Goal: Use online tool/utility: Utilize a website feature to perform a specific function

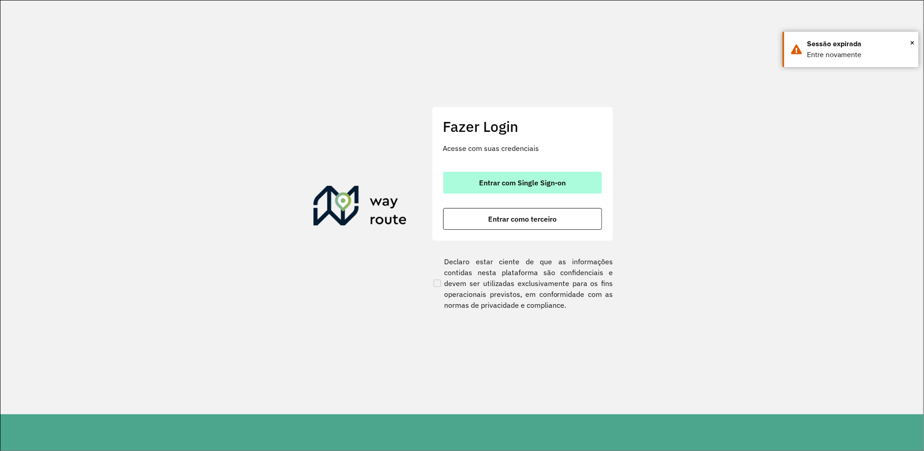
click at [504, 176] on button "Entrar com Single Sign-on" at bounding box center [522, 183] width 159 height 22
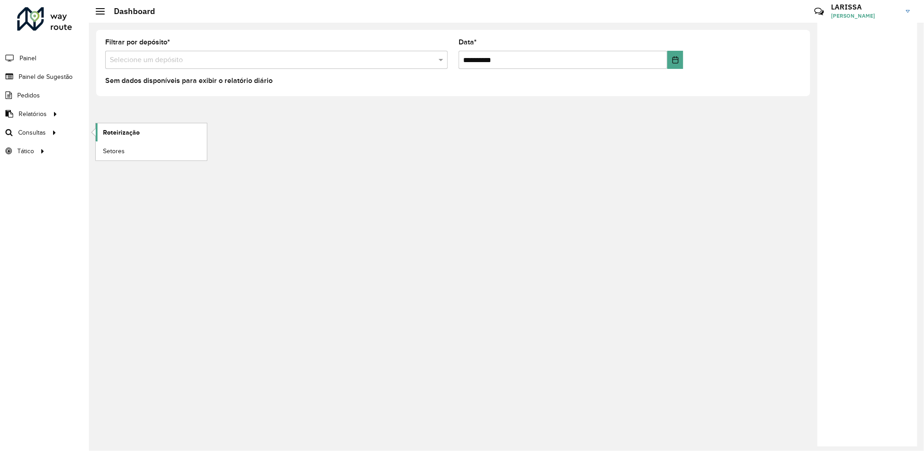
click at [104, 129] on span "Roteirização" at bounding box center [121, 133] width 37 height 10
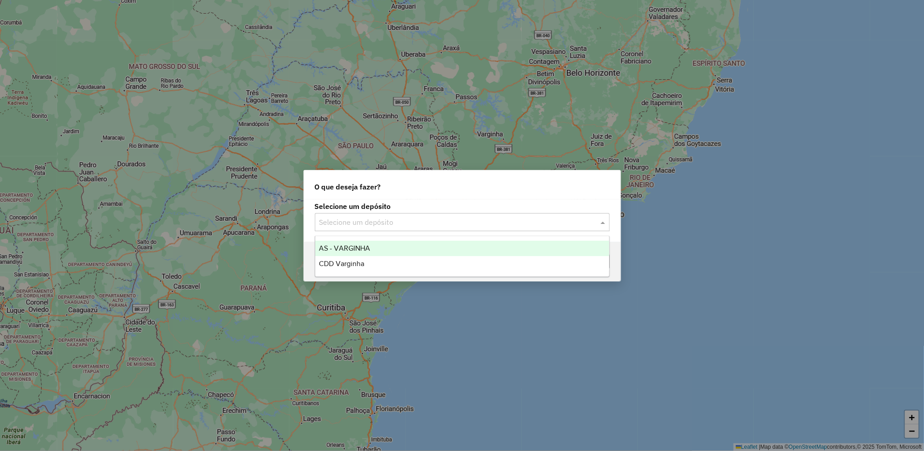
click at [416, 224] on input "text" at bounding box center [453, 222] width 268 height 11
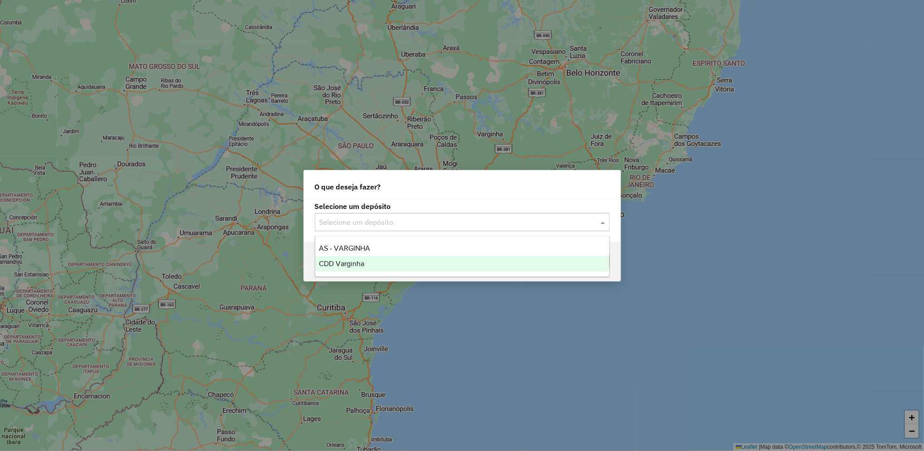
click at [385, 259] on div "CDD Varginha" at bounding box center [462, 263] width 294 height 15
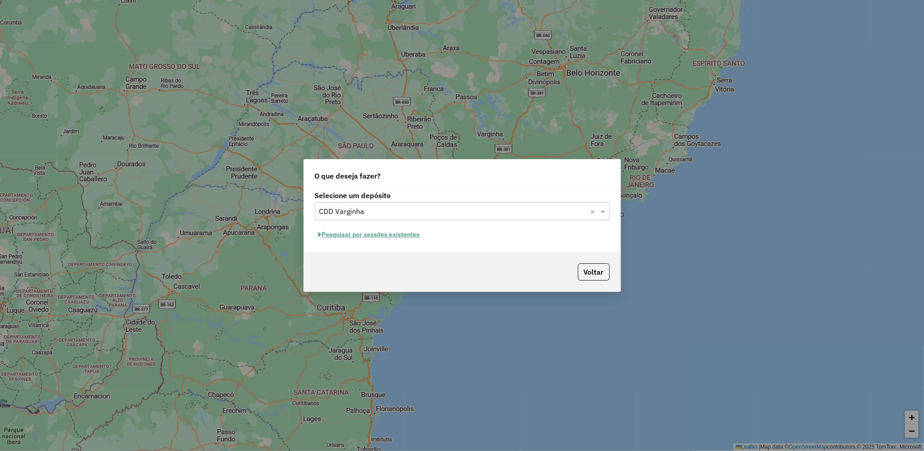
click at [406, 236] on button "Pesquisar por sessões existentes" at bounding box center [369, 235] width 109 height 14
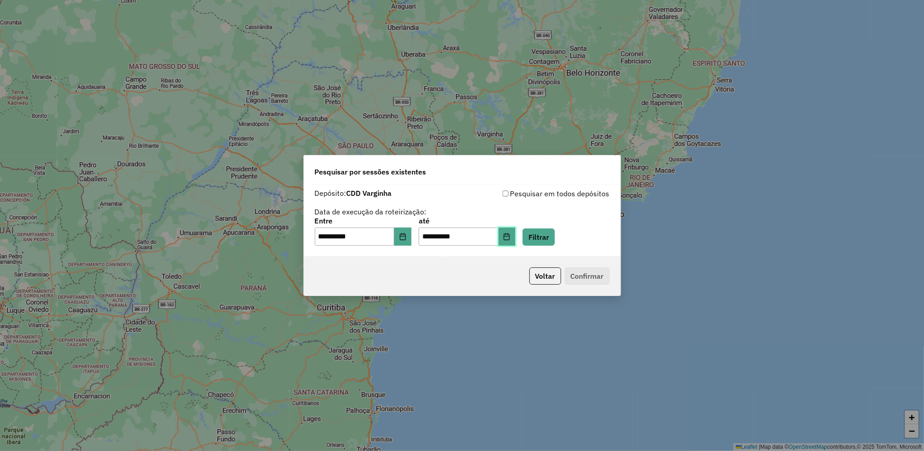
click at [516, 238] on button "Choose Date" at bounding box center [506, 237] width 17 height 18
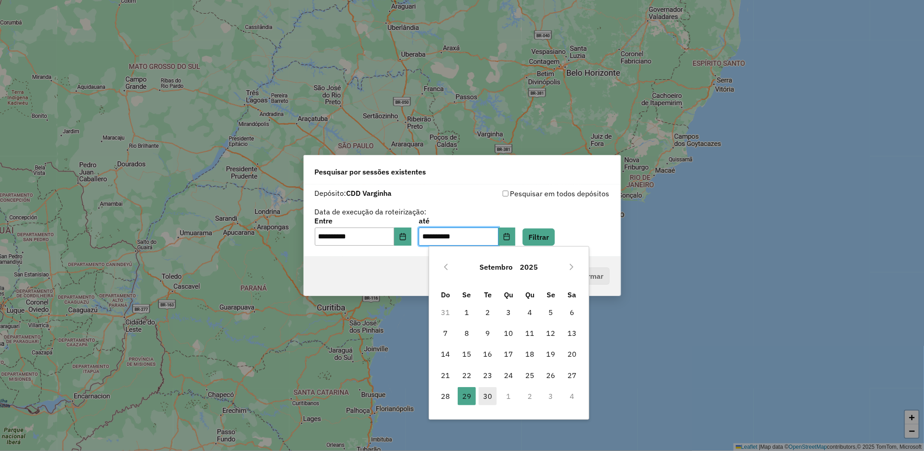
click at [485, 405] on span "30" at bounding box center [487, 396] width 18 height 18
type input "**********"
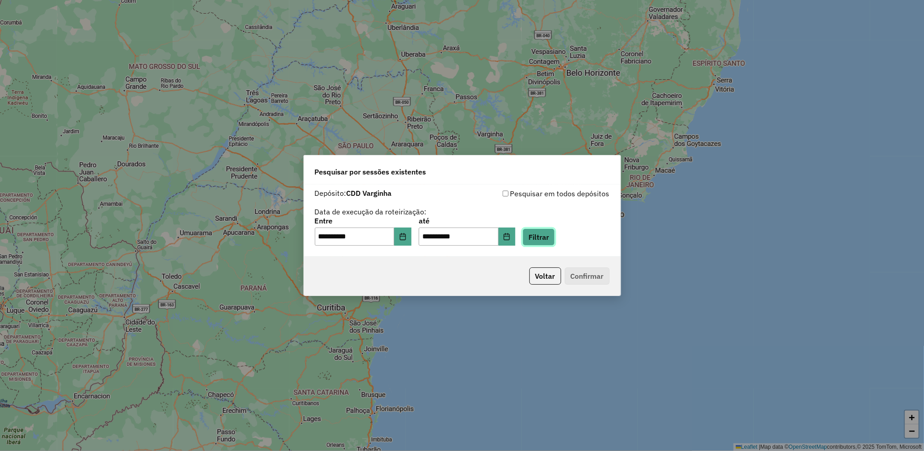
click at [555, 237] on button "Filtrar" at bounding box center [538, 237] width 32 height 17
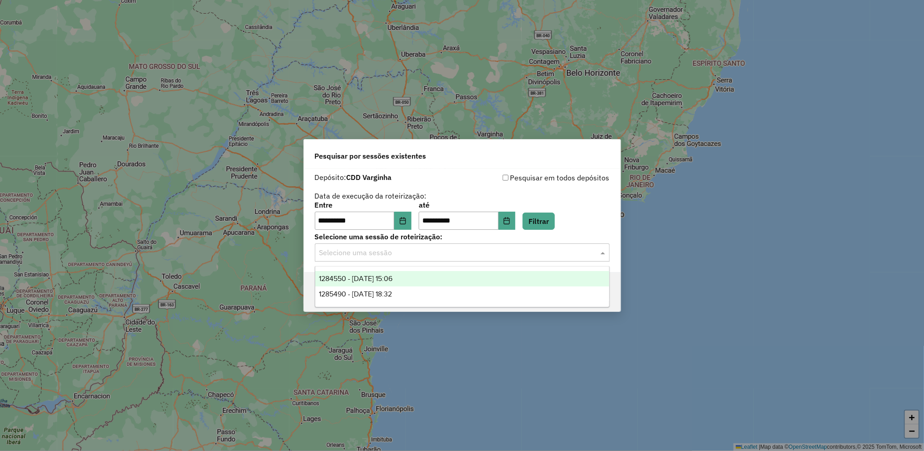
click at [432, 260] on div "Selecione uma sessão" at bounding box center [462, 253] width 295 height 18
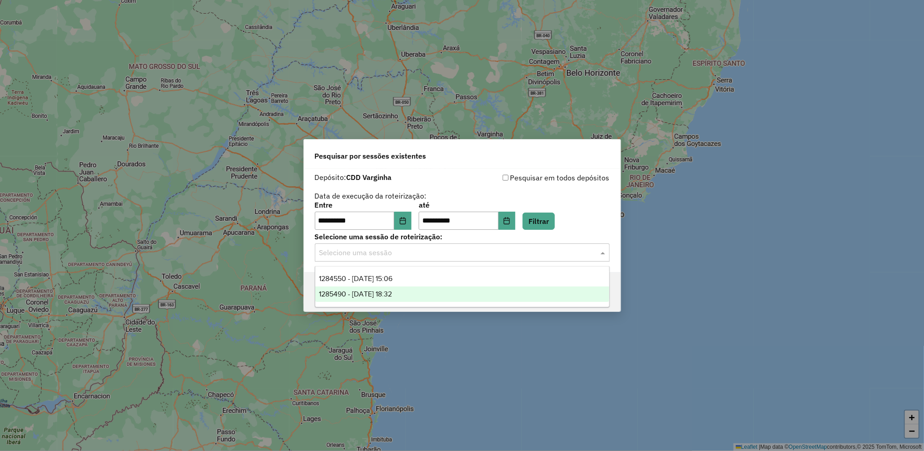
click at [421, 295] on div "1285490 - [DATE] 18:32" at bounding box center [462, 294] width 294 height 15
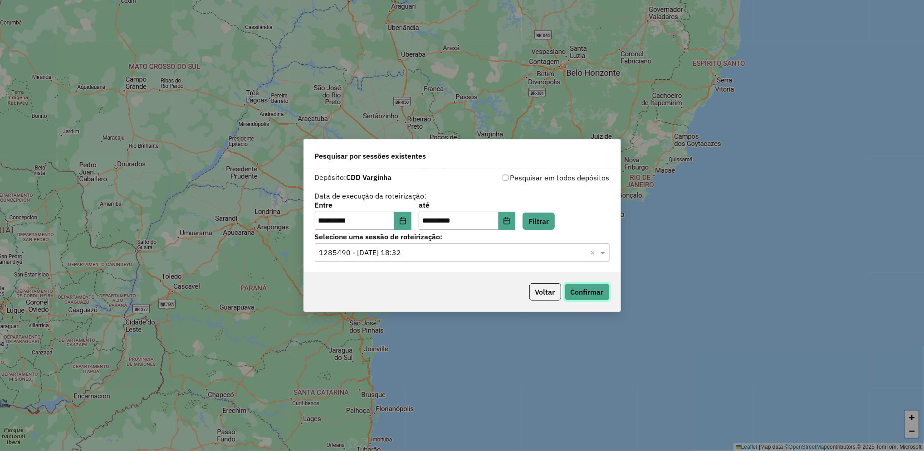
click at [586, 288] on button "Confirmar" at bounding box center [587, 291] width 45 height 17
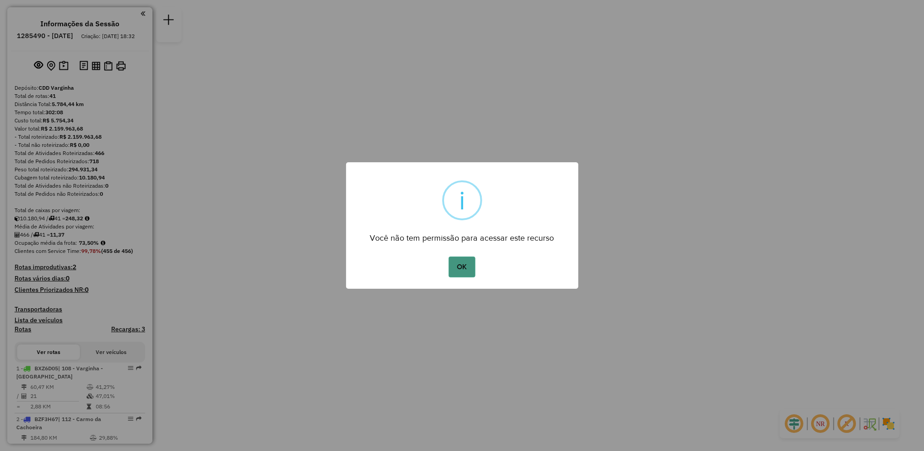
click at [469, 270] on button "OK" at bounding box center [462, 267] width 27 height 21
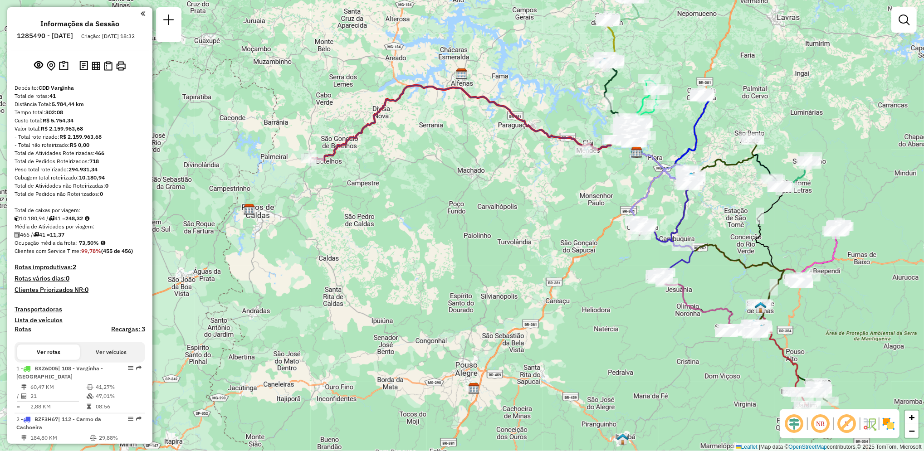
drag, startPoint x: 416, startPoint y: 232, endPoint x: 589, endPoint y: 157, distance: 188.9
click at [589, 157] on div "Janela de atendimento Grade de atendimento Capacidade Transportadoras Veículos …" at bounding box center [462, 225] width 924 height 451
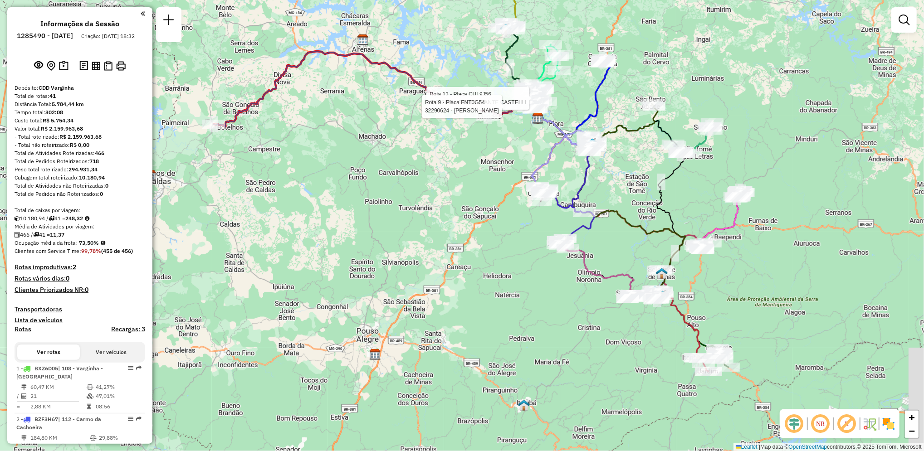
drag, startPoint x: 429, startPoint y: 180, endPoint x: 320, endPoint y: 151, distance: 112.7
click at [320, 151] on div "Rota 13 - Placa CUL9J56 32202678 - RESTAURANTE CASTELLI Rota 9 - Placa FNT0G54 …" at bounding box center [462, 225] width 924 height 451
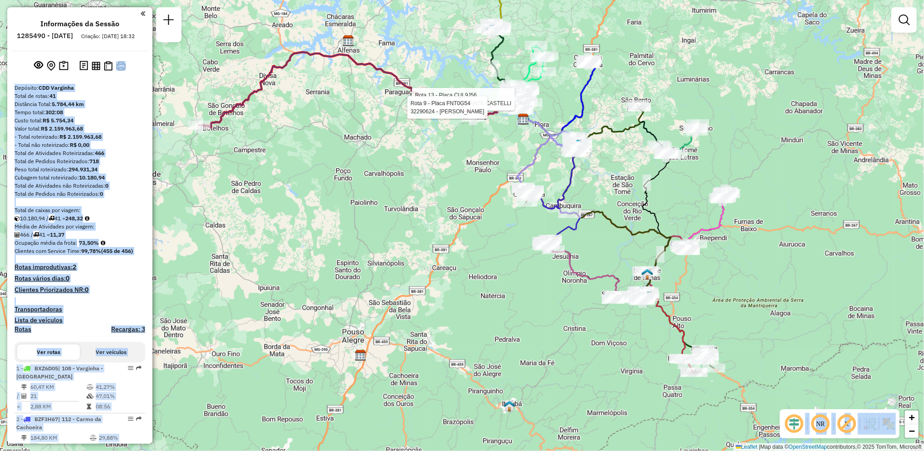
drag, startPoint x: 149, startPoint y: 62, endPoint x: 155, endPoint y: 259, distance: 196.9
click at [155, 259] on hb-router-mapa "Informações da Sessão 1285490 - 30/09/2025 Criação: 29/09/2025 18:32 Depósito: …" at bounding box center [462, 225] width 924 height 451
select select "**********"
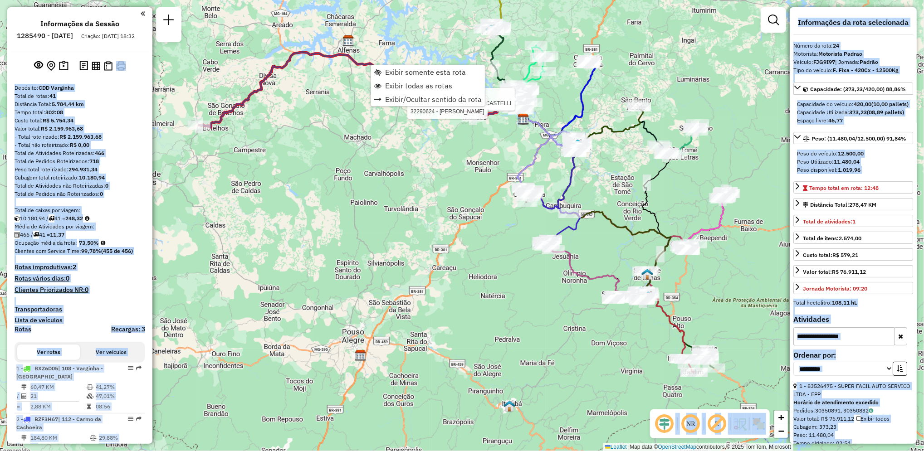
scroll to position [1484, 0]
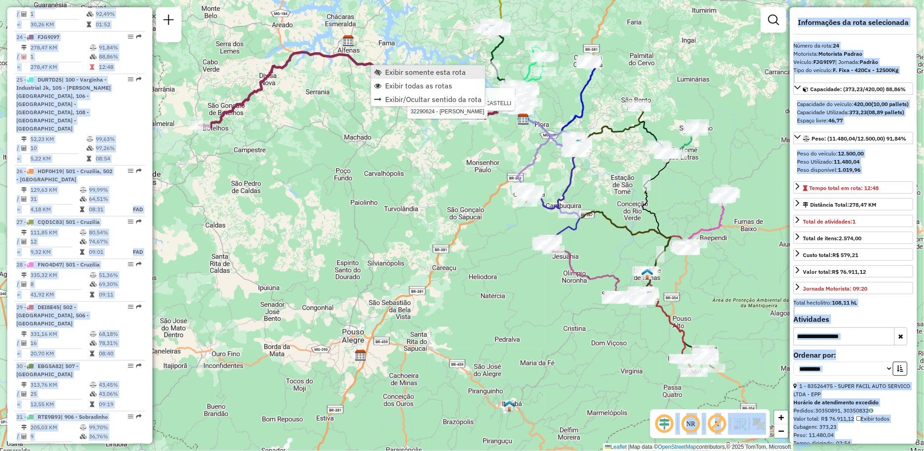
click at [382, 72] on link "Exibir somente esta rota" at bounding box center [428, 72] width 114 height 14
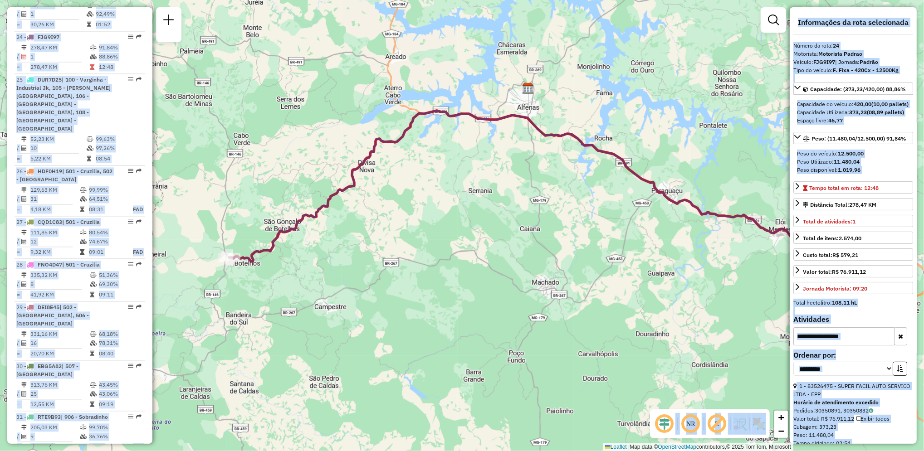
drag, startPoint x: 458, startPoint y: 111, endPoint x: 632, endPoint y: 144, distance: 177.2
click at [632, 144] on div "Janela de atendimento Grade de atendimento Capacidade Transportadoras Veículos …" at bounding box center [462, 225] width 924 height 451
click at [147, 289] on div "Informações da Sessão 1285490 - 30/09/2025 Criação: 29/09/2025 18:32 Depósito: …" at bounding box center [79, 225] width 145 height 437
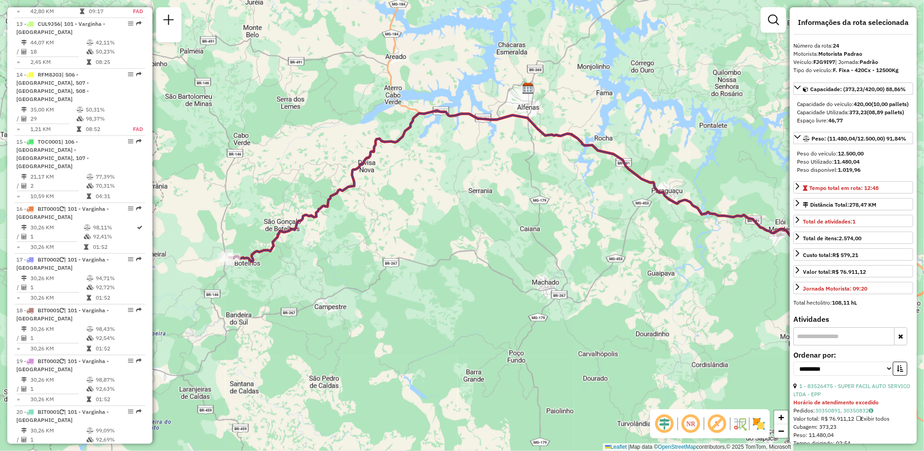
scroll to position [905, 0]
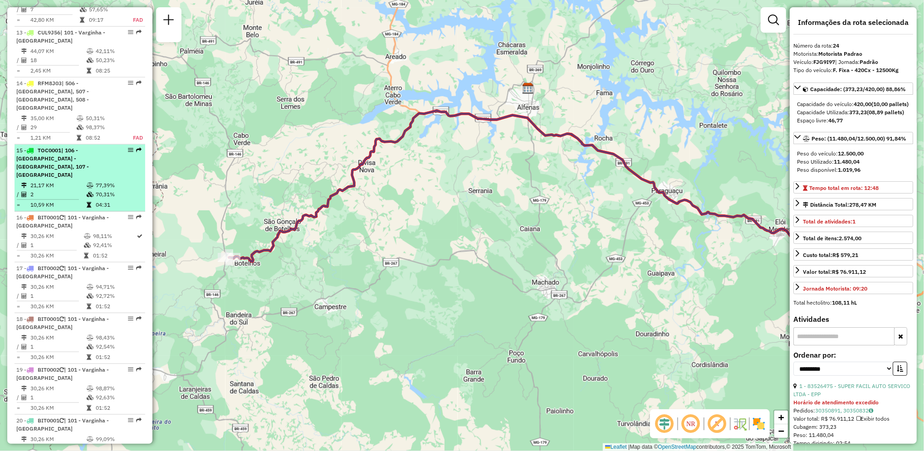
click at [106, 181] on td "77,39%" at bounding box center [118, 185] width 46 height 9
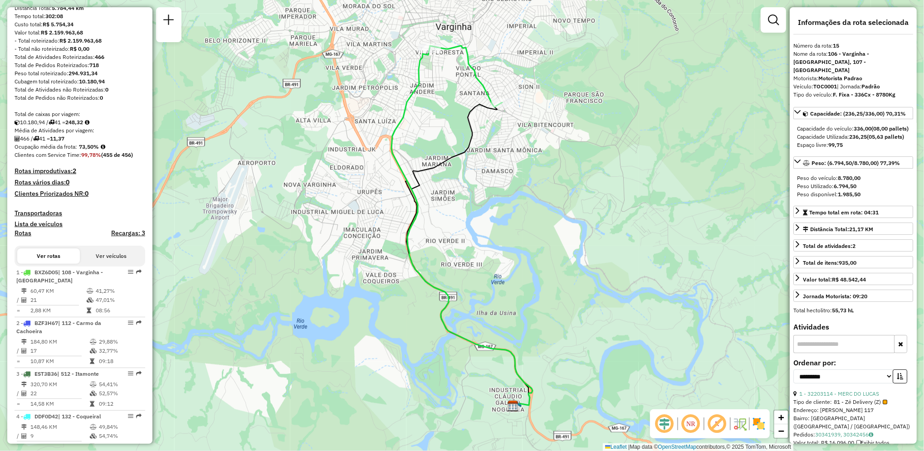
scroll to position [102, 0]
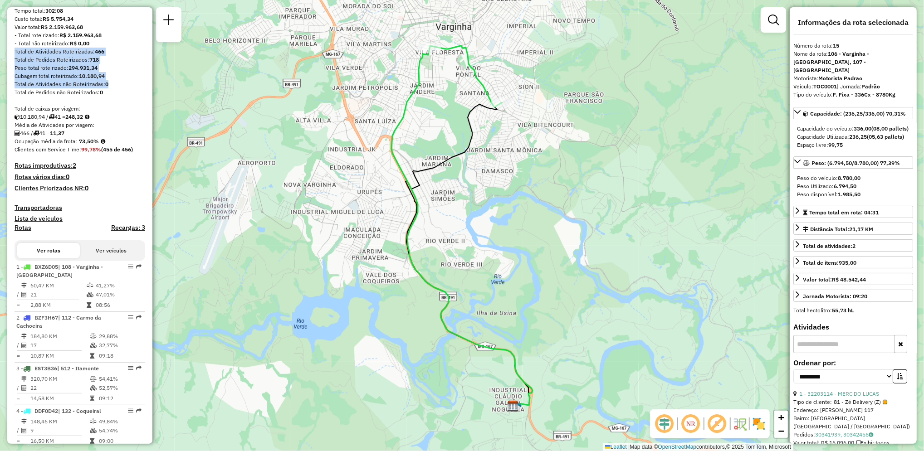
drag, startPoint x: 149, startPoint y: 55, endPoint x: 147, endPoint y: 90, distance: 34.5
click at [147, 90] on div "Informações da Sessão 1285490 - 30/09/2025 Criação: 29/09/2025 18:32 Depósito: …" at bounding box center [79, 225] width 145 height 437
drag, startPoint x: 147, startPoint y: 90, endPoint x: 138, endPoint y: 94, distance: 10.5
click at [138, 88] on div "Total de Atividades não Roteirizadas: 0" at bounding box center [80, 84] width 131 height 8
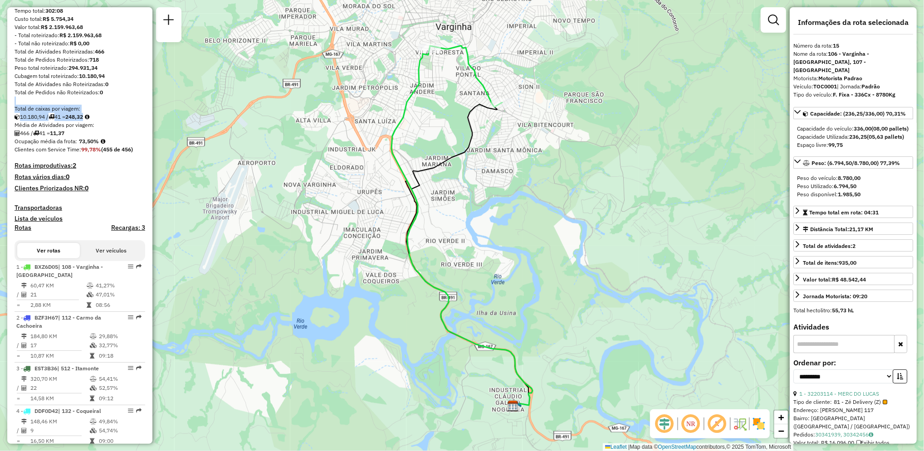
drag, startPoint x: 149, startPoint y: 98, endPoint x: 148, endPoint y: 124, distance: 25.9
click at [148, 124] on div "Informações da Sessão 1285490 - 30/09/2025 Criação: 29/09/2025 18:32 Depósito: …" at bounding box center [79, 225] width 145 height 437
click at [150, 131] on div "Informações da Sessão 1285490 - 30/09/2025 Criação: 29/09/2025 18:32 Depósito: …" at bounding box center [79, 225] width 145 height 437
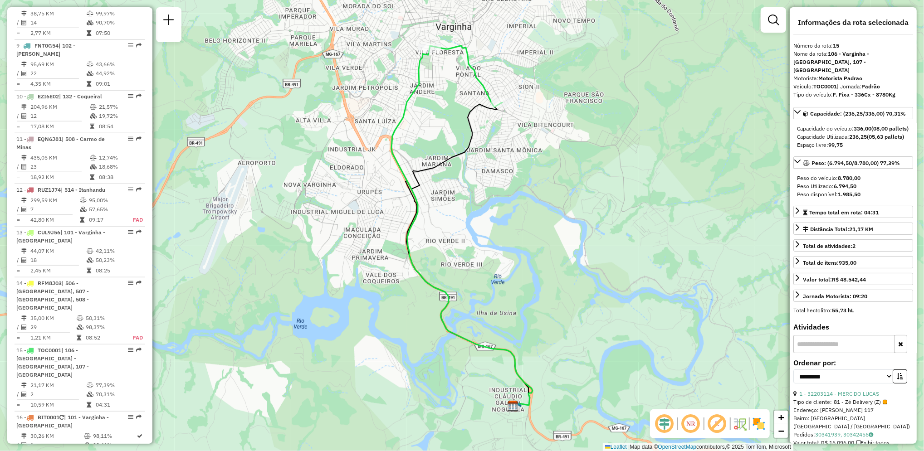
scroll to position [723, 0]
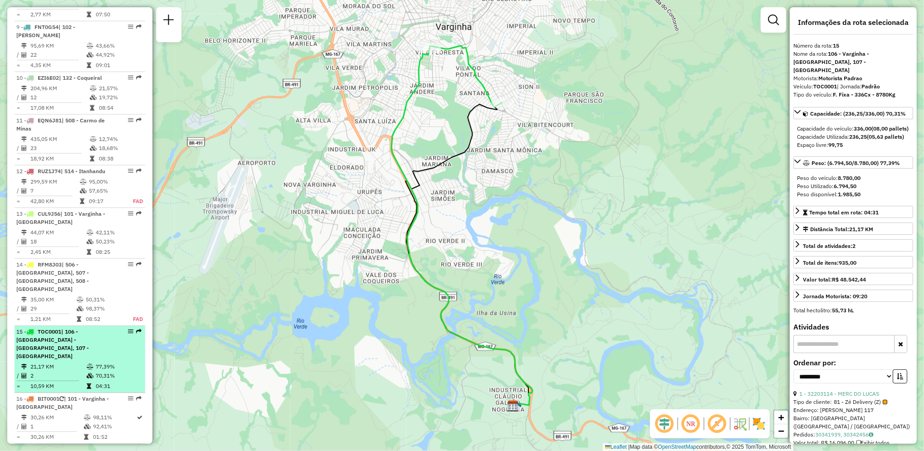
click at [107, 362] on td "77,39%" at bounding box center [118, 366] width 46 height 9
drag, startPoint x: 107, startPoint y: 346, endPoint x: 54, endPoint y: 334, distance: 54.4
click at [54, 334] on span "| 106 - Varginha - Jardim Sion, 107 - Centro Varginha" at bounding box center [52, 343] width 73 height 31
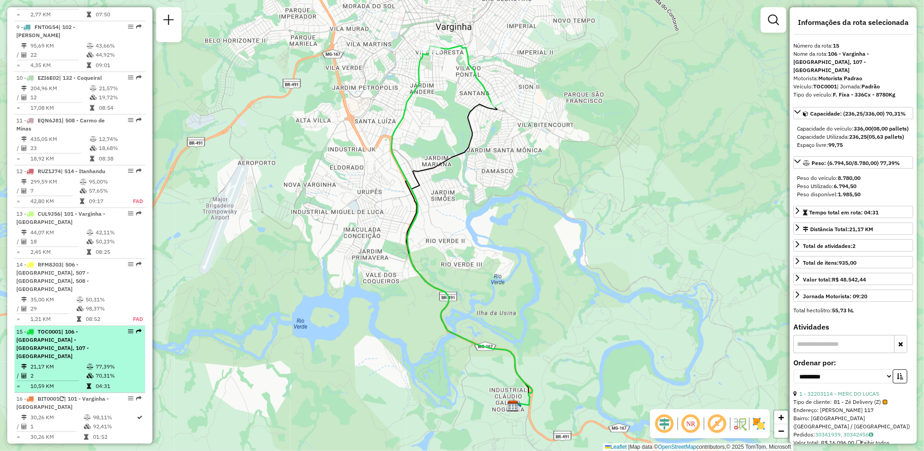
click at [41, 362] on td "21,17 KM" at bounding box center [58, 366] width 56 height 9
